Goal: Find specific page/section: Find specific page/section

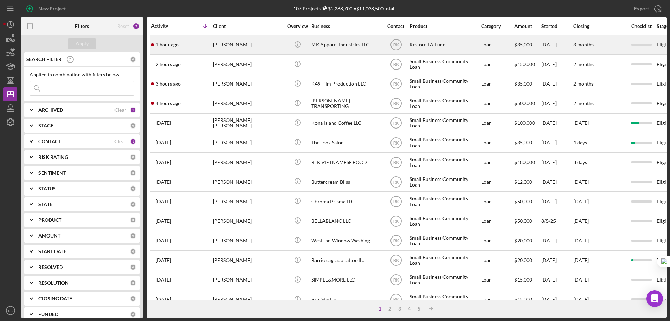
click at [256, 48] on div "[PERSON_NAME]" at bounding box center [248, 45] width 70 height 18
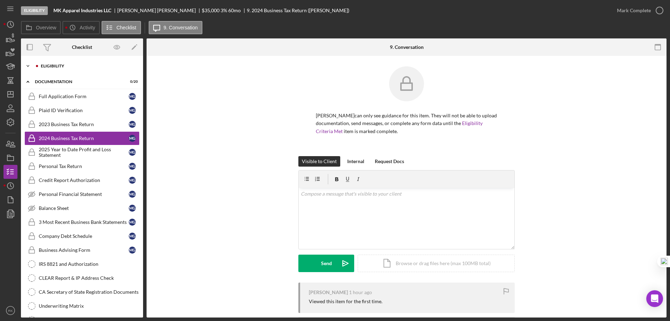
click at [54, 72] on div "Icon/Expander Eligibility 0 / 7" at bounding box center [82, 66] width 122 height 14
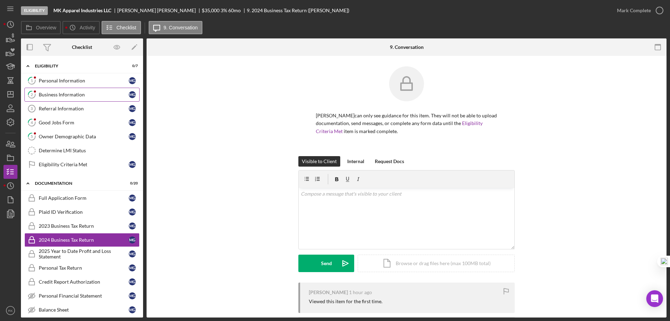
drag, startPoint x: 64, startPoint y: 96, endPoint x: 214, endPoint y: 127, distance: 153.0
click at [66, 96] on div "Business Information" at bounding box center [84, 95] width 90 height 6
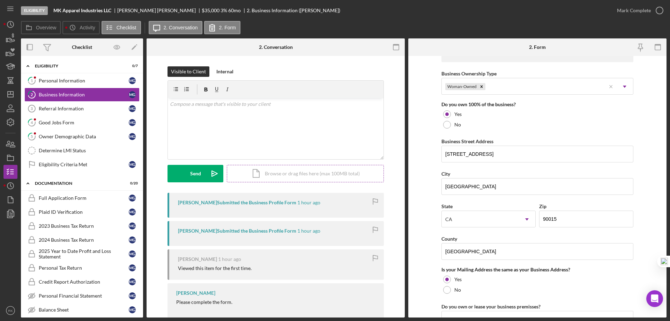
scroll to position [337, 0]
drag, startPoint x: 54, startPoint y: 108, endPoint x: 106, endPoint y: 109, distance: 52.3
click at [55, 108] on div "Referral Information" at bounding box center [84, 109] width 90 height 6
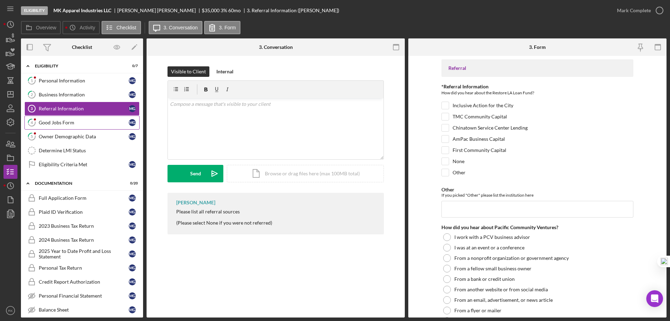
drag, startPoint x: 58, startPoint y: 135, endPoint x: 123, endPoint y: 126, distance: 65.8
click at [58, 135] on div "Owner Demographic Data" at bounding box center [84, 137] width 90 height 6
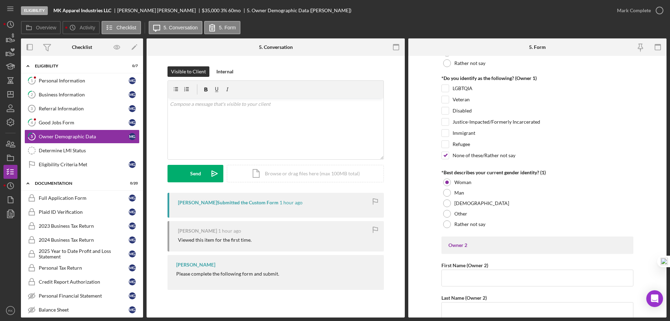
scroll to position [535, 0]
drag, startPoint x: 14, startPoint y: 92, endPoint x: 0, endPoint y: 98, distance: 15.6
click at [14, 92] on icon "Icon/Dashboard" at bounding box center [10, 93] width 17 height 17
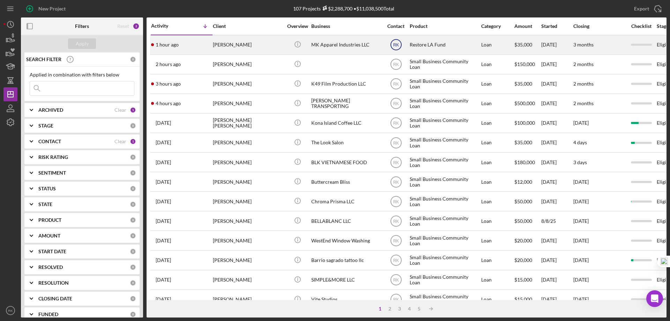
click at [397, 44] on text "RK" at bounding box center [396, 45] width 6 height 5
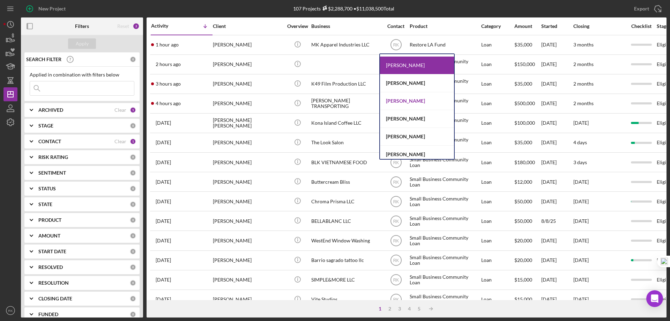
scroll to position [105, 0]
click at [401, 98] on div "[PERSON_NAME]" at bounding box center [417, 101] width 74 height 18
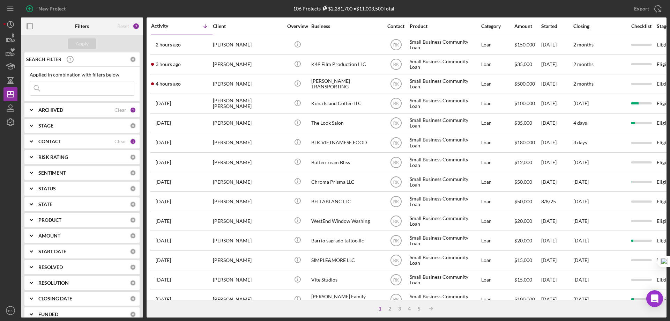
click at [55, 89] on input at bounding box center [82, 88] width 104 height 14
paste input "Roq Industries"
type input "Roq Industries"
click at [47, 111] on b "ARCHIVED" at bounding box center [50, 110] width 25 height 6
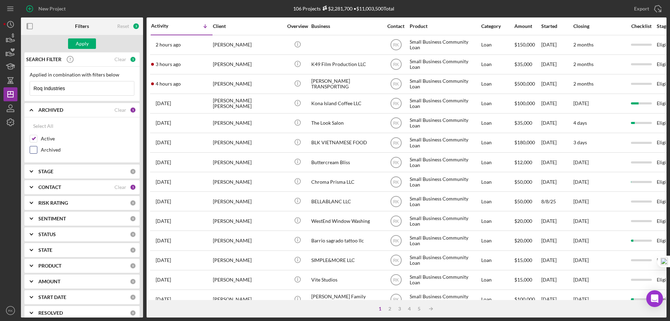
click at [36, 148] on input "Archived" at bounding box center [33, 149] width 7 height 7
checkbox input "true"
click at [84, 43] on div "Apply" at bounding box center [82, 43] width 13 height 10
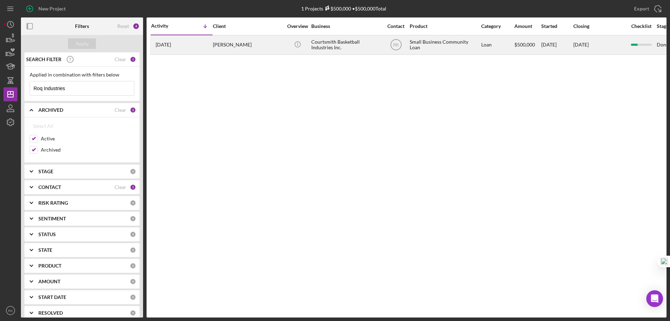
click at [339, 46] on div "Courtsmith Basketball Industries Inc." at bounding box center [346, 45] width 70 height 18
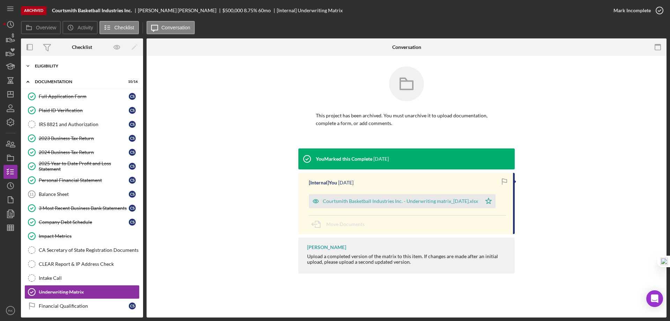
click at [50, 68] on div "Icon/Expander Eligibility 6 / 6" at bounding box center [82, 66] width 122 height 14
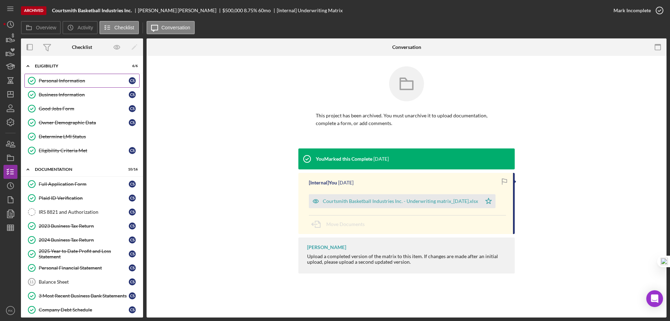
click at [57, 83] on div "Personal Information" at bounding box center [84, 81] width 90 height 6
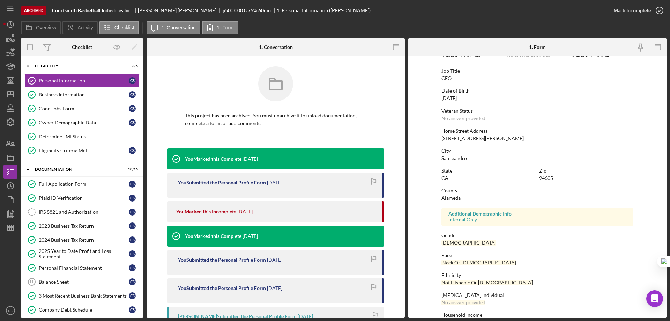
scroll to position [46, 0]
click at [62, 99] on link "Business Information Business Information C S" at bounding box center [81, 95] width 115 height 14
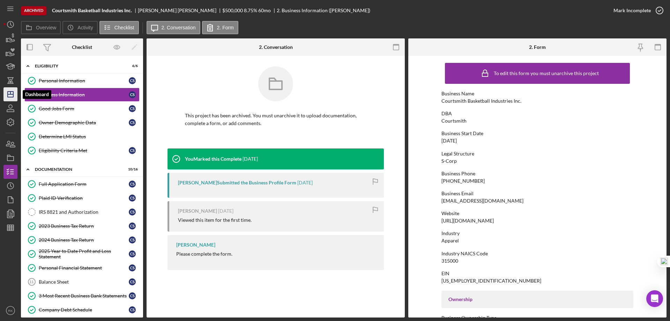
click at [13, 97] on polygon "button" at bounding box center [11, 94] width 6 height 6
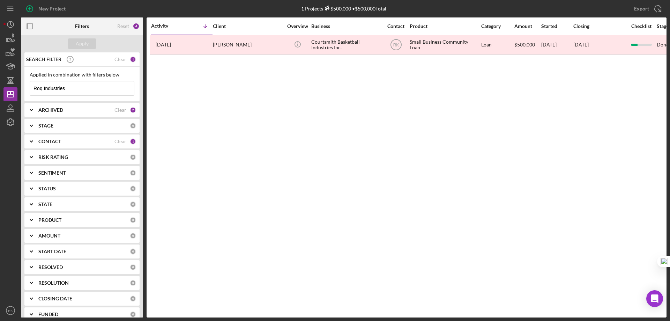
click at [81, 86] on input "Roq Industries" at bounding box center [82, 88] width 104 height 14
type input "Roq Innovation LLC"
click at [83, 44] on div "Apply" at bounding box center [82, 43] width 13 height 10
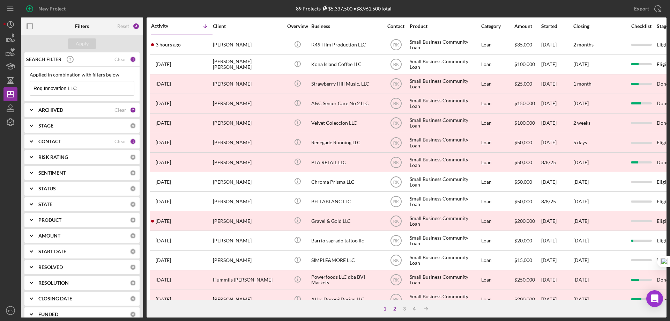
click at [395, 308] on div "2" at bounding box center [395, 309] width 10 height 6
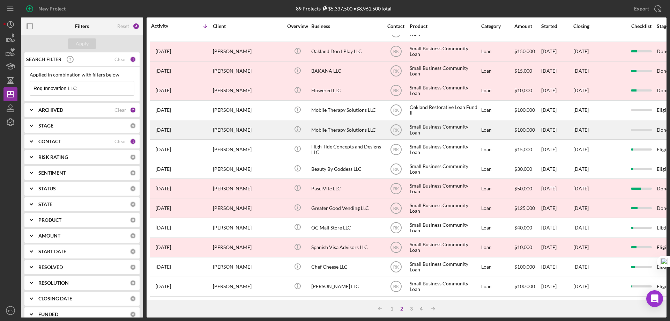
scroll to position [233, 0]
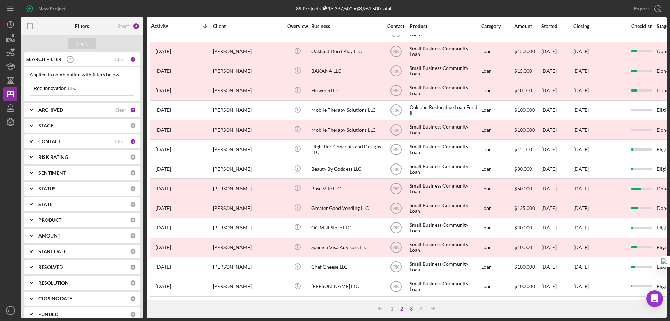
click at [412, 307] on div "3" at bounding box center [411, 309] width 10 height 6
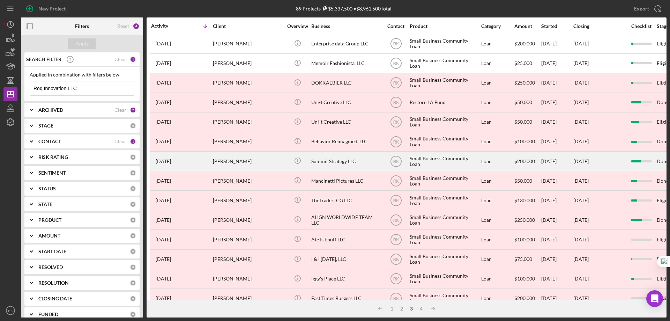
scroll to position [0, 0]
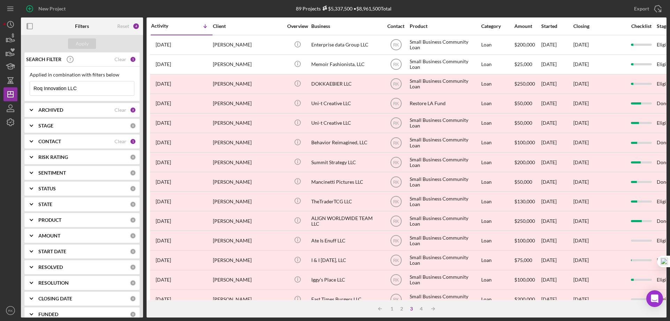
click at [116, 142] on div "Clear" at bounding box center [120, 141] width 12 height 6
click at [56, 144] on b "CONTACT" at bounding box center [49, 141] width 23 height 6
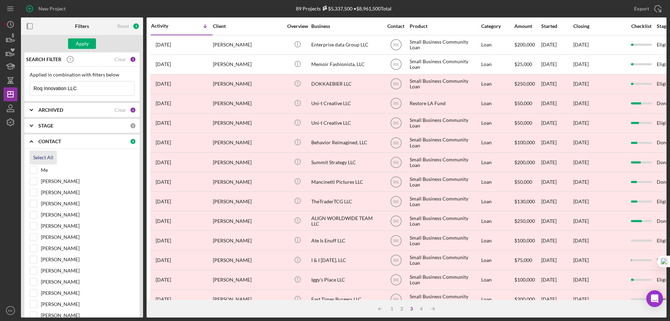
click at [38, 158] on div "Select All" at bounding box center [43, 157] width 20 height 14
checkbox input "true"
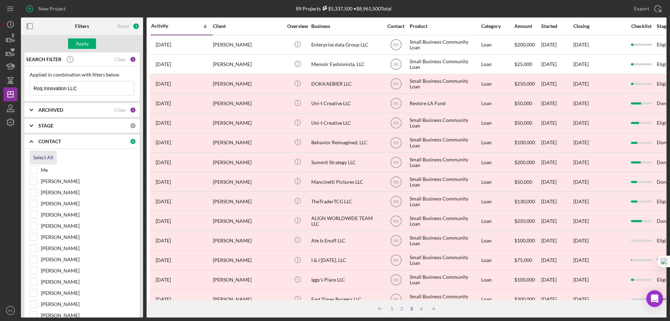
checkbox input "true"
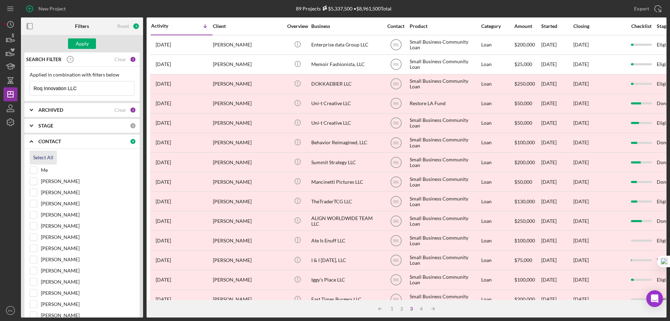
checkbox input "true"
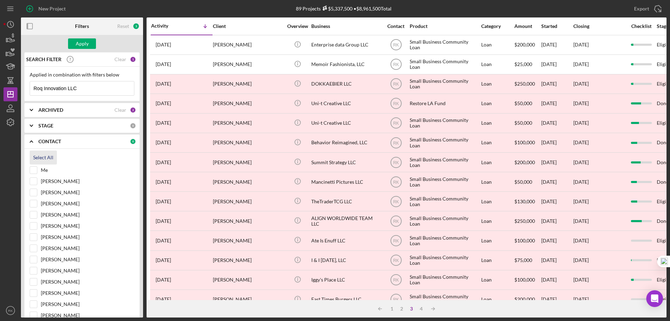
checkbox input "true"
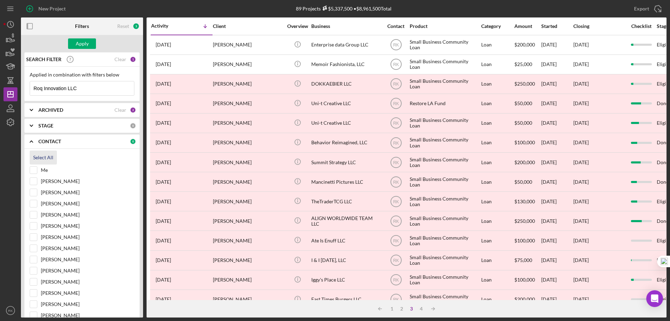
checkbox input "true"
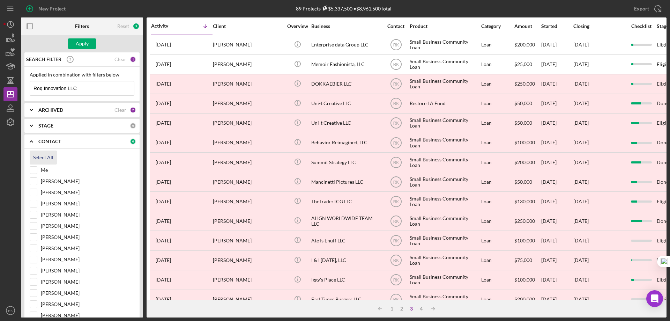
checkbox input "true"
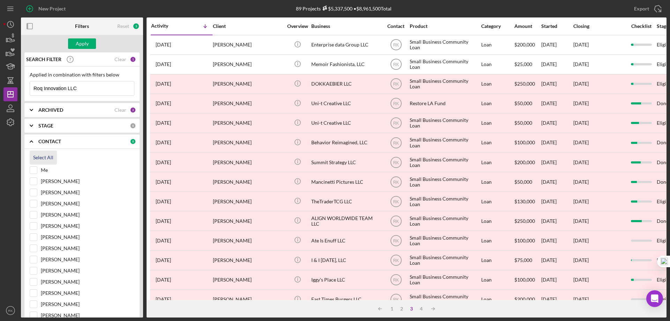
checkbox input "true"
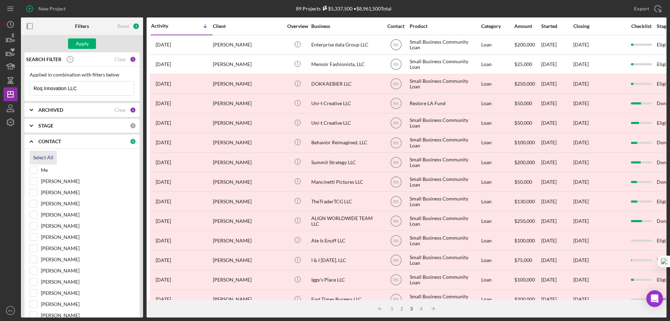
checkbox input "true"
click at [79, 43] on div "Apply" at bounding box center [82, 43] width 13 height 10
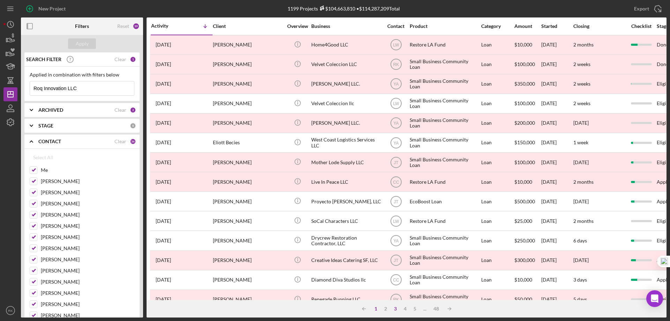
click at [375, 309] on div "1" at bounding box center [376, 309] width 10 height 6
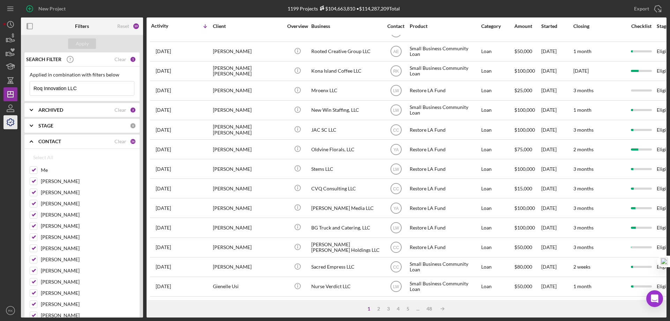
scroll to position [1, 0]
click at [122, 142] on div "Clear" at bounding box center [120, 141] width 12 height 6
checkbox input "false"
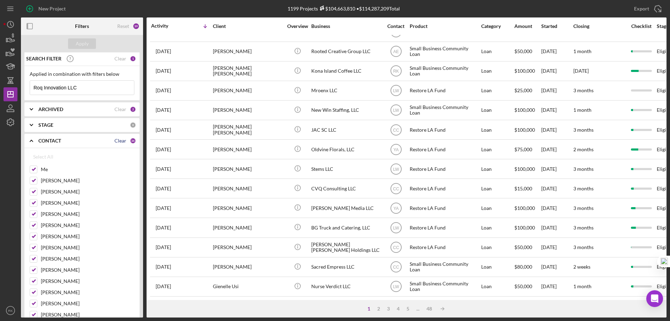
checkbox input "false"
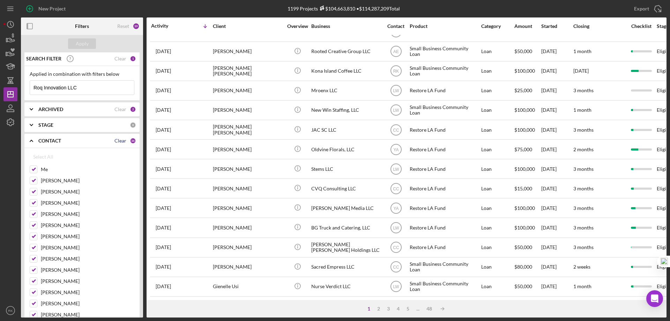
checkbox input "false"
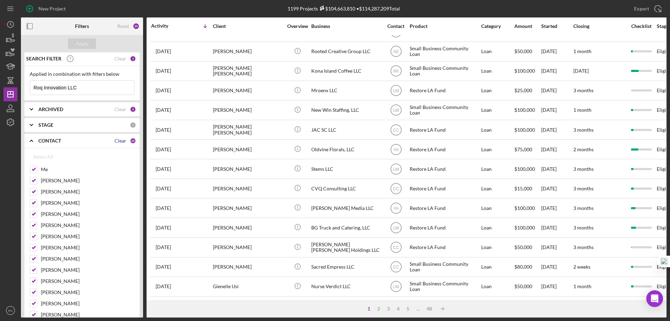
checkbox input "false"
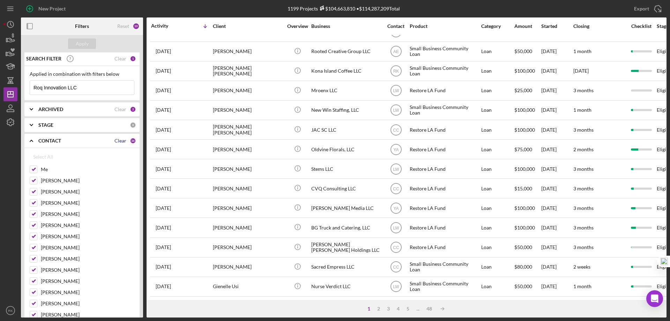
checkbox input "false"
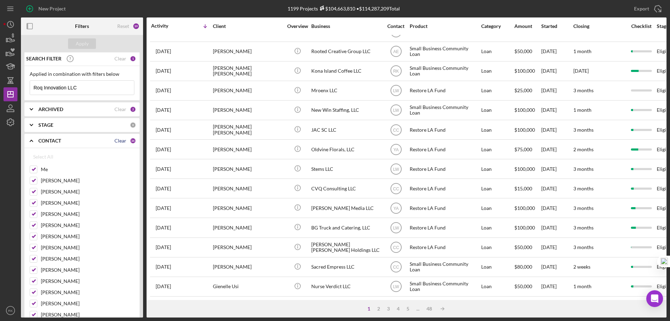
checkbox input "false"
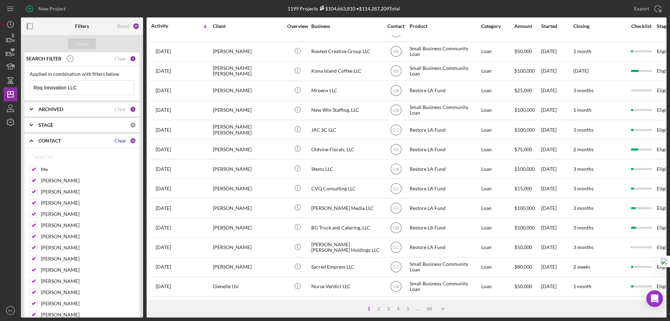
checkbox input "false"
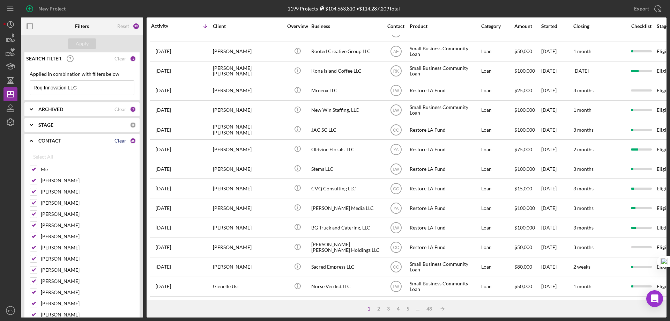
checkbox input "false"
drag, startPoint x: 36, startPoint y: 167, endPoint x: 31, endPoint y: 156, distance: 13.1
click at [35, 166] on input "Me" at bounding box center [33, 169] width 7 height 7
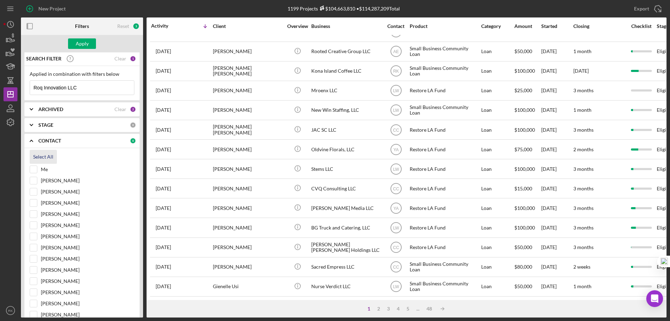
checkbox input "true"
click at [31, 141] on icon "Icon/Expander" at bounding box center [31, 140] width 17 height 17
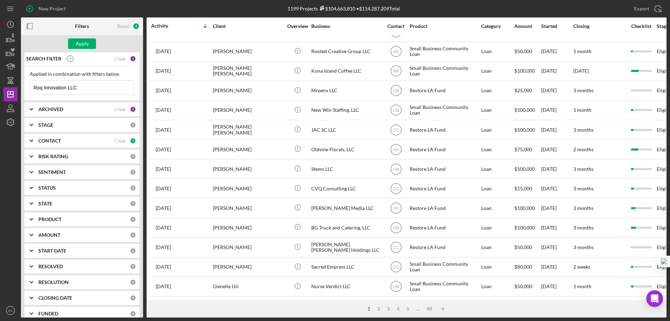
click at [32, 111] on icon "Icon/Expander" at bounding box center [31, 108] width 17 height 17
click at [36, 150] on input "Archived" at bounding box center [33, 148] width 7 height 7
checkbox input "false"
click at [119, 56] on div "Clear" at bounding box center [120, 59] width 12 height 6
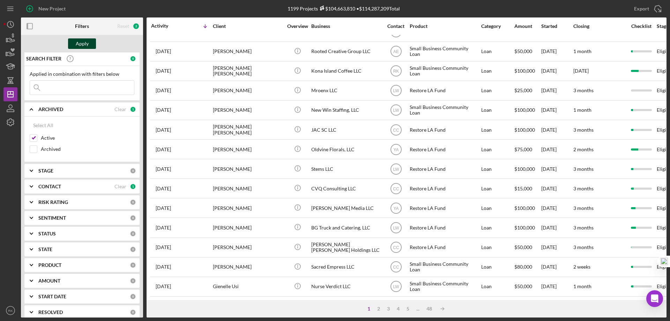
click at [87, 40] on div "Apply" at bounding box center [82, 43] width 13 height 10
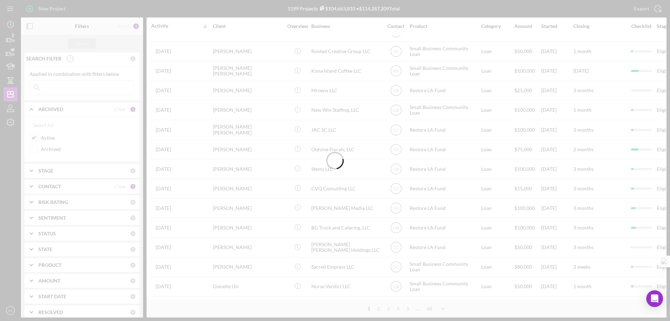
scroll to position [38, 0]
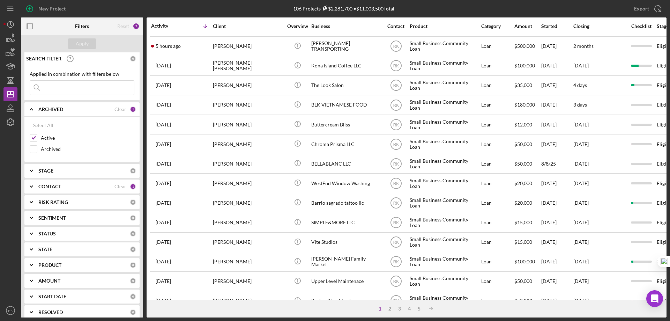
click at [29, 26] on icon "button" at bounding box center [30, 26] width 16 height 16
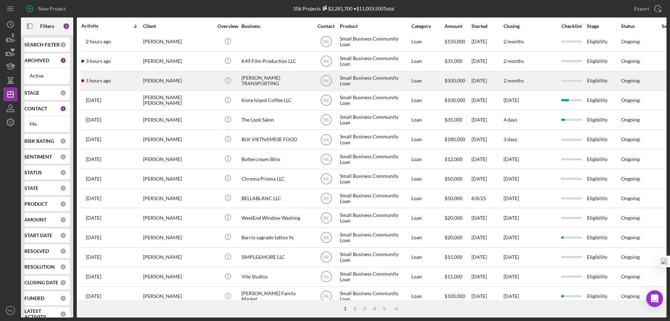
scroll to position [0, 0]
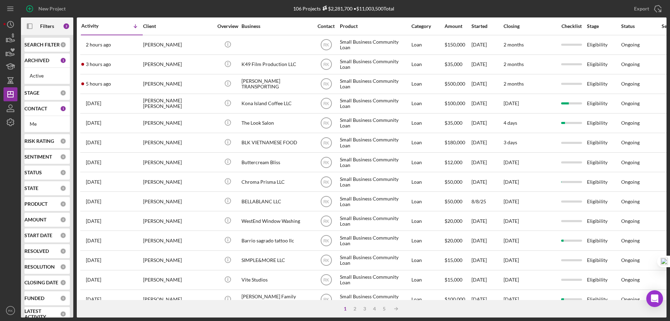
click at [44, 108] on b "CONTACT" at bounding box center [35, 109] width 23 height 6
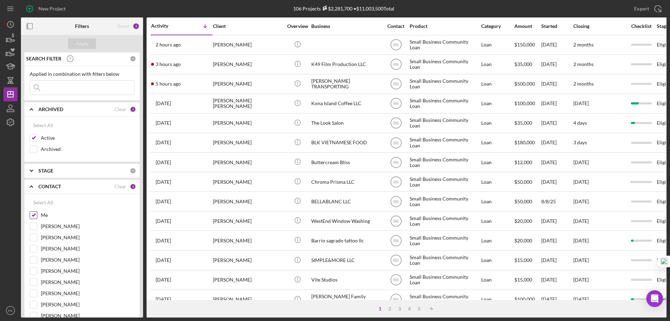
click at [35, 216] on input "Me" at bounding box center [33, 214] width 7 height 7
checkbox input "false"
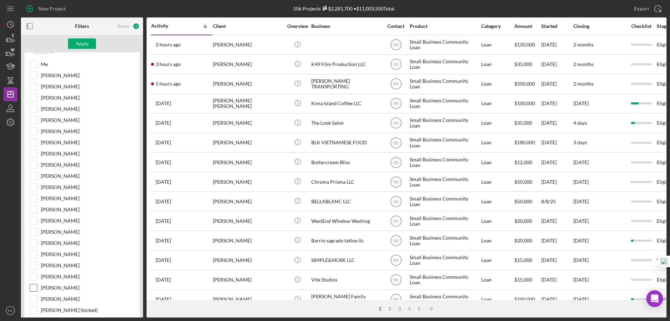
scroll to position [152, 0]
click at [34, 287] on input "[PERSON_NAME]" at bounding box center [33, 287] width 7 height 7
click at [86, 46] on div "Apply" at bounding box center [82, 43] width 13 height 10
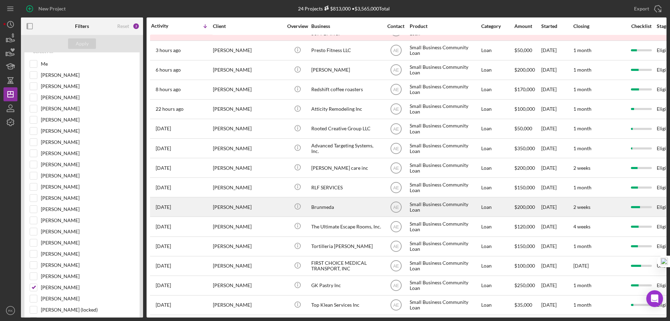
scroll to position [0, 0]
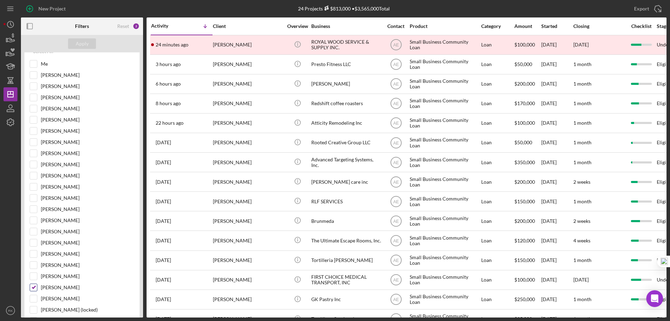
click at [36, 286] on input "[PERSON_NAME]" at bounding box center [33, 287] width 7 height 7
checkbox input "false"
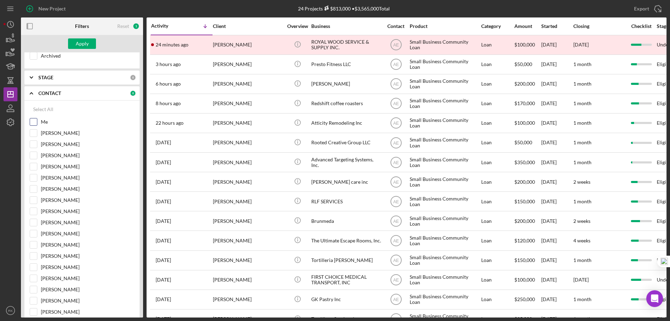
scroll to position [93, 0]
click at [34, 123] on input "Me" at bounding box center [33, 122] width 7 height 7
checkbox input "true"
click at [88, 41] on button "Apply" at bounding box center [82, 43] width 28 height 10
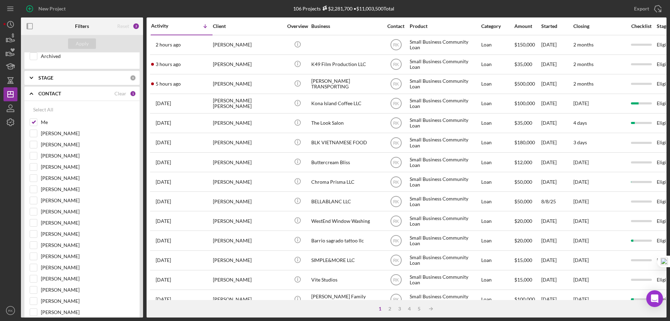
click at [29, 26] on icon "button" at bounding box center [30, 26] width 16 height 16
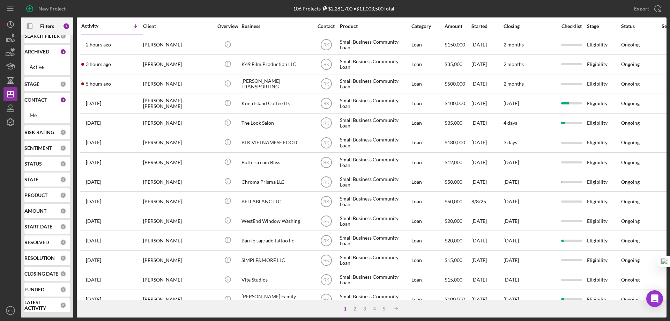
scroll to position [9, 0]
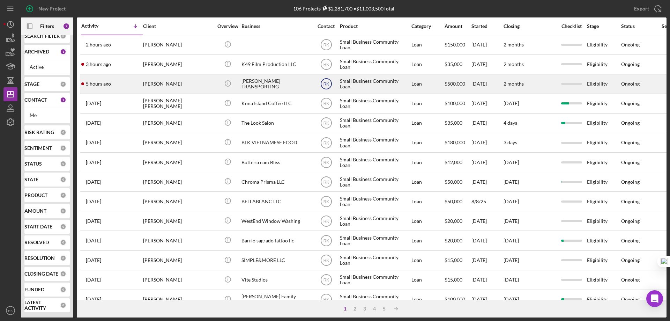
click at [328, 84] on text "RK" at bounding box center [326, 84] width 6 height 5
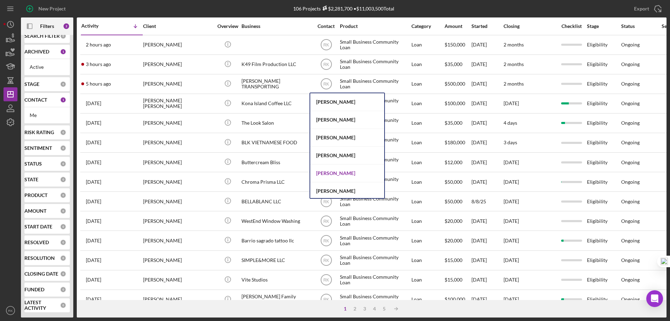
scroll to position [286, 0]
click at [342, 172] on div "[PERSON_NAME]" at bounding box center [347, 172] width 74 height 18
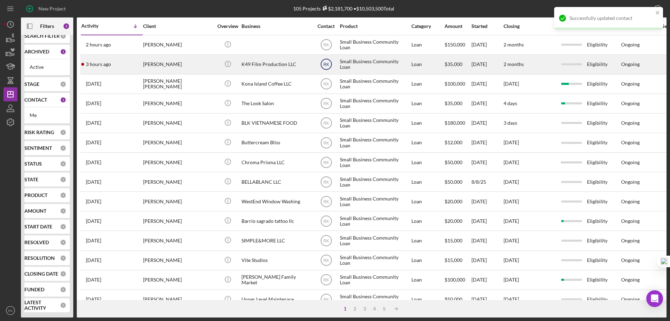
click at [324, 65] on text "RK" at bounding box center [326, 64] width 6 height 5
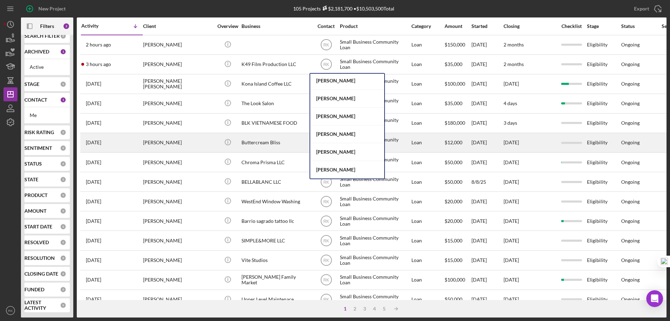
click at [333, 149] on div "[PERSON_NAME]" at bounding box center [347, 152] width 74 height 18
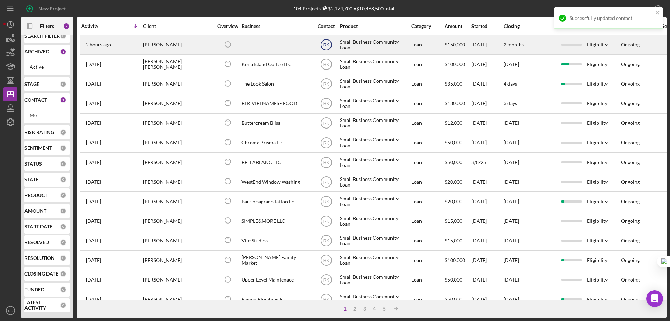
click at [327, 44] on text "RK" at bounding box center [326, 45] width 6 height 5
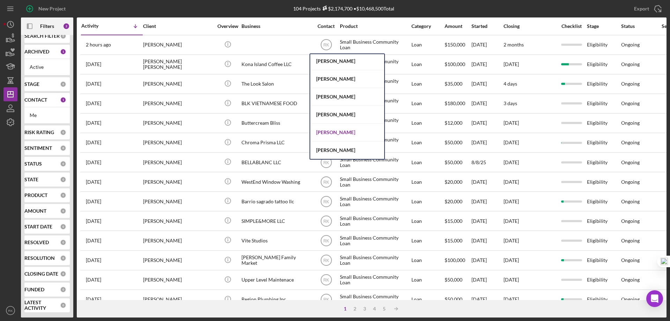
click at [333, 134] on div "[PERSON_NAME]" at bounding box center [347, 132] width 74 height 18
